Goal: Task Accomplishment & Management: Complete application form

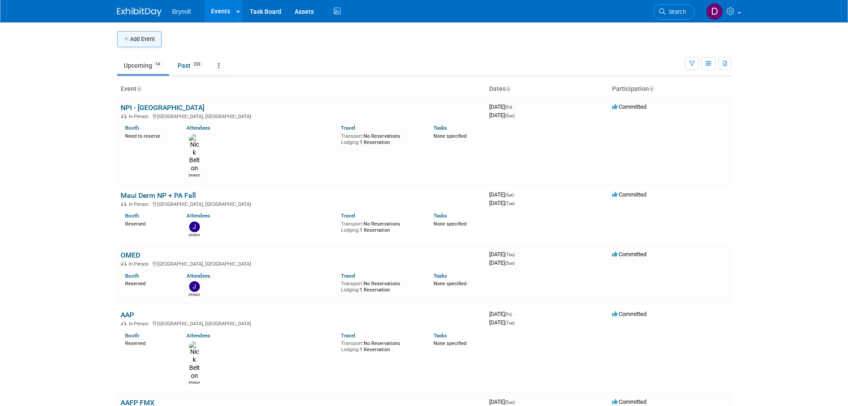
click at [154, 36] on button "Add Event" at bounding box center [139, 39] width 45 height 16
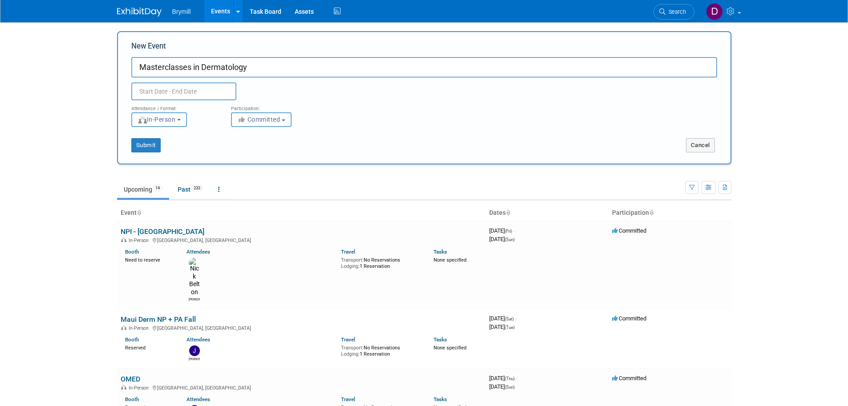
type input "Masterclasses in Dermatology"
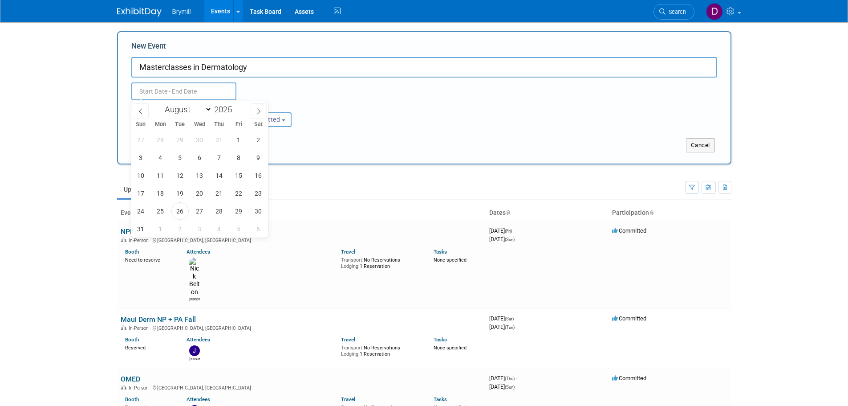
click at [225, 91] on input "text" at bounding box center [183, 91] width 105 height 18
click at [253, 111] on span at bounding box center [259, 110] width 16 height 15
select select "9"
click at [252, 157] on span "11" at bounding box center [258, 157] width 17 height 17
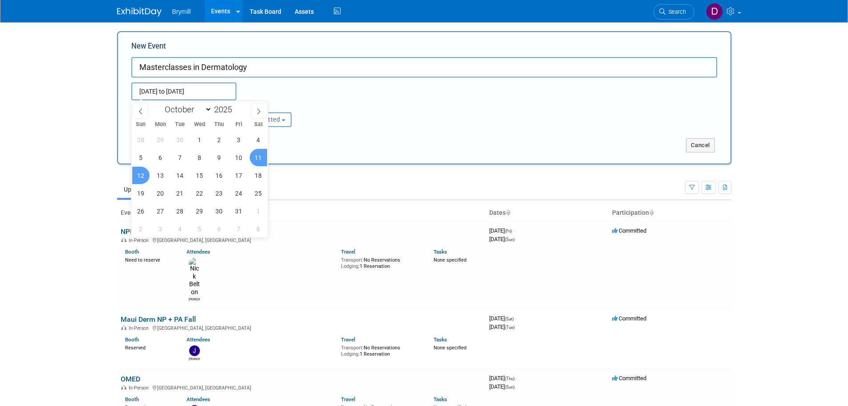
click at [144, 175] on span "12" at bounding box center [140, 174] width 17 height 17
type input "[DATE] to [DATE]"
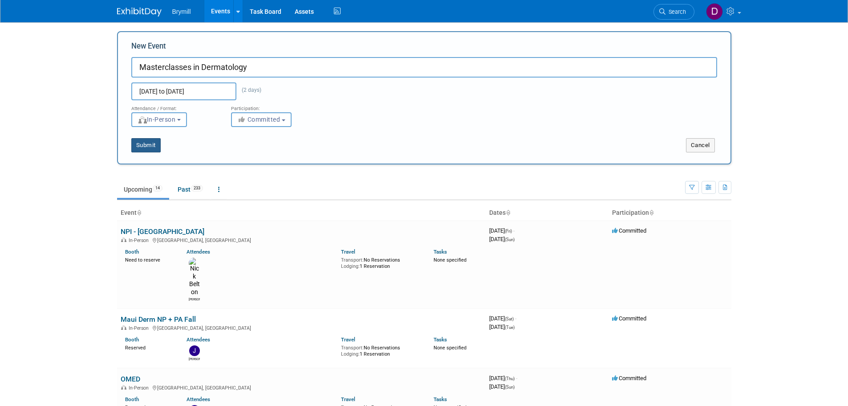
click at [150, 148] on button "Submit" at bounding box center [145, 145] width 29 height 14
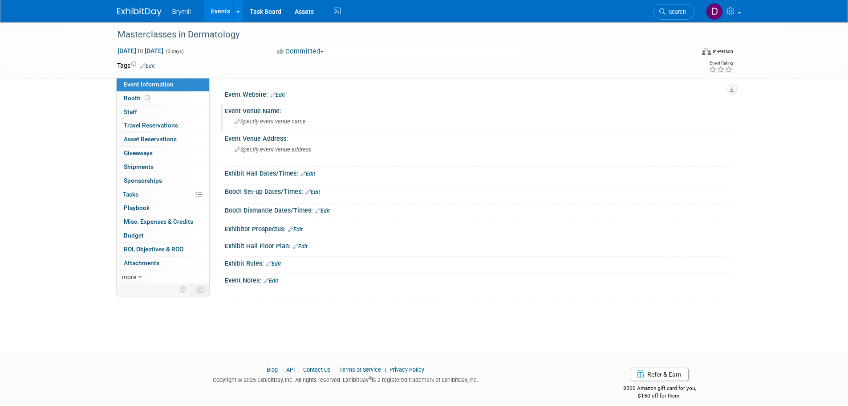
click at [280, 124] on span "Specify event venue name" at bounding box center [270, 121] width 71 height 7
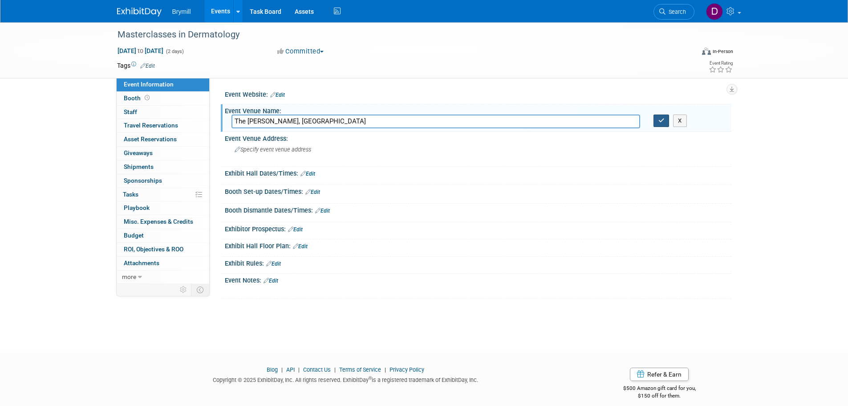
type input "The [PERSON_NAME], [GEOGRAPHIC_DATA]"
click at [663, 121] on icon "button" at bounding box center [661, 121] width 6 height 6
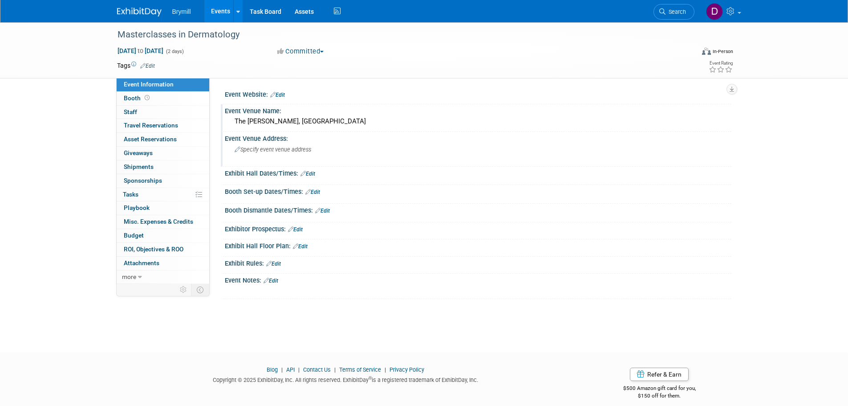
click at [267, 148] on span "Specify event venue address" at bounding box center [273, 149] width 77 height 7
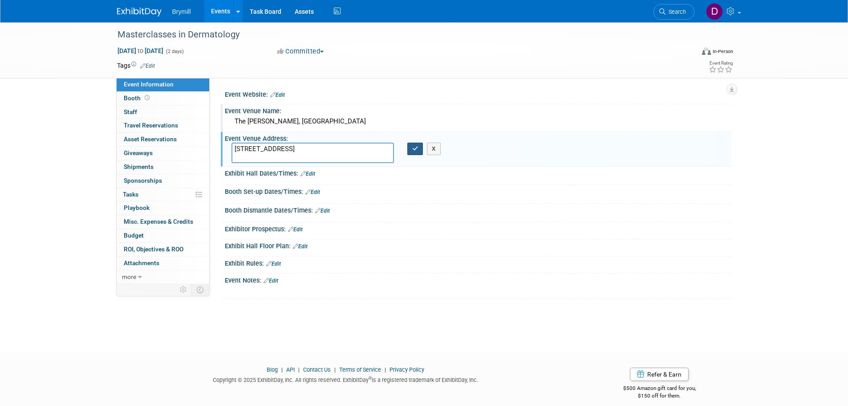
type textarea "[STREET_ADDRESS]"
click at [416, 151] on icon "button" at bounding box center [415, 149] width 6 height 6
